Goal: Ask a question

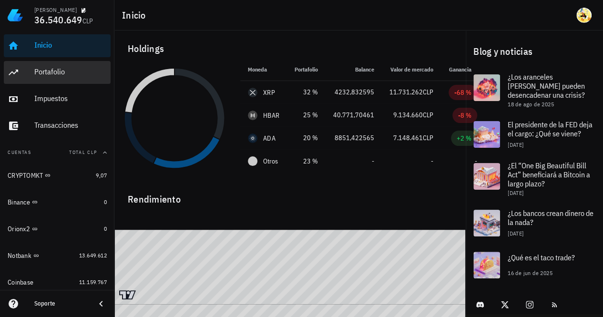
click at [75, 76] on div "Portafolio" at bounding box center [70, 71] width 72 height 9
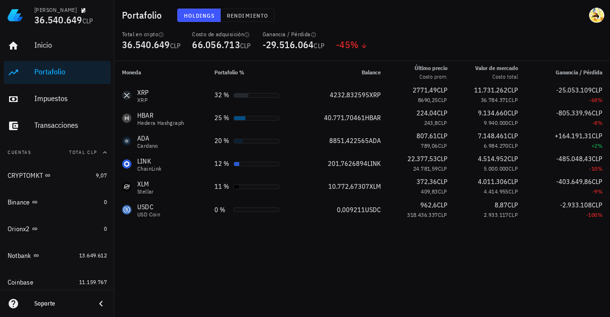
click at [56, 305] on div "Soporte" at bounding box center [60, 304] width 53 height 8
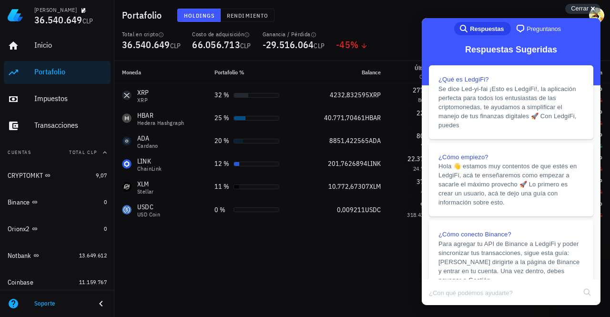
click at [532, 29] on span "Preguntanos" at bounding box center [544, 29] width 34 height 10
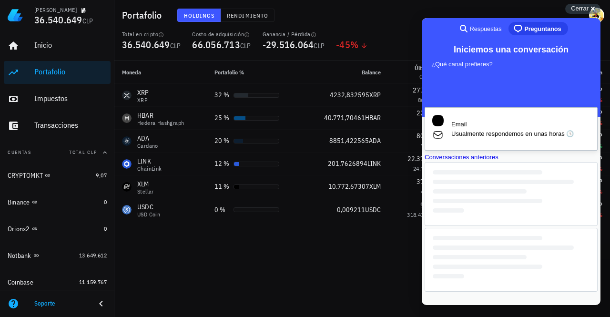
click at [529, 139] on span "Usualmente respondemos en unas horas 🕓" at bounding box center [521, 134] width 139 height 10
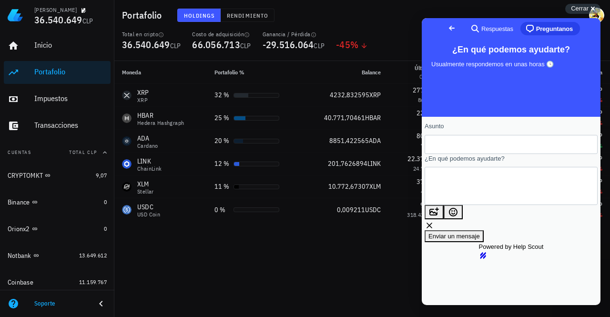
click at [543, 28] on span "Preguntanos" at bounding box center [555, 29] width 37 height 10
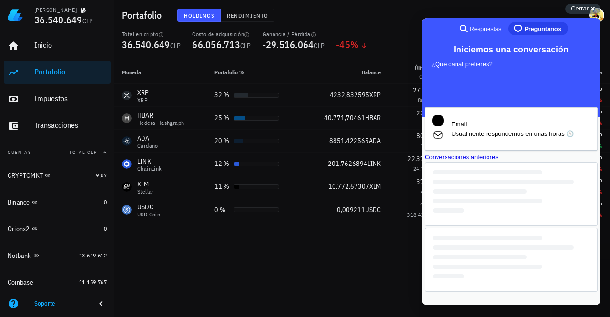
click at [519, 162] on div "Conversaciones anteriores" at bounding box center [511, 158] width 173 height 10
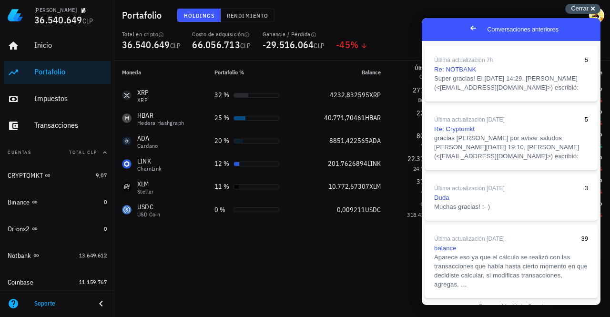
click at [578, 9] on span "Cerrar" at bounding box center [580, 8] width 18 height 7
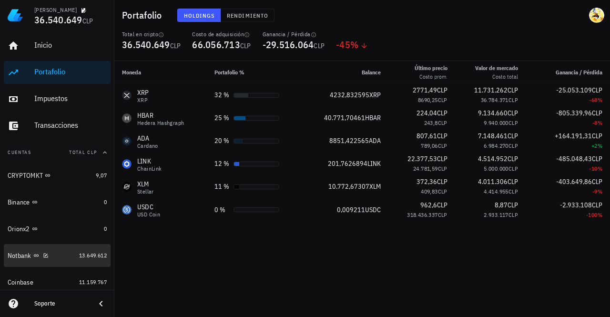
click at [65, 257] on div "Notbank" at bounding box center [42, 255] width 68 height 9
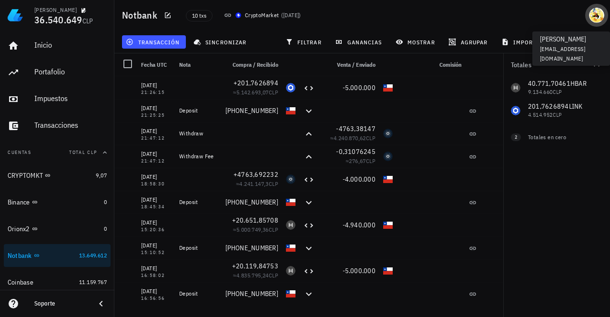
click at [596, 16] on div "avatar" at bounding box center [597, 15] width 15 height 15
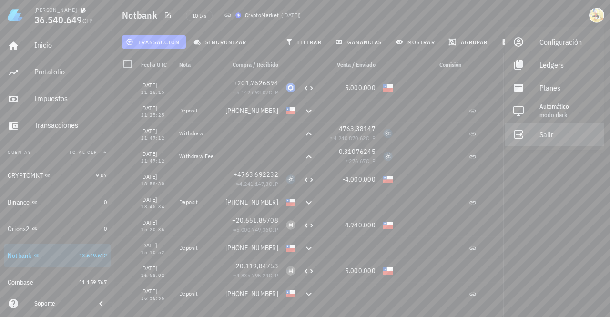
click at [556, 137] on div "Salir" at bounding box center [568, 134] width 57 height 19
